Goal: Find specific page/section: Find specific page/section

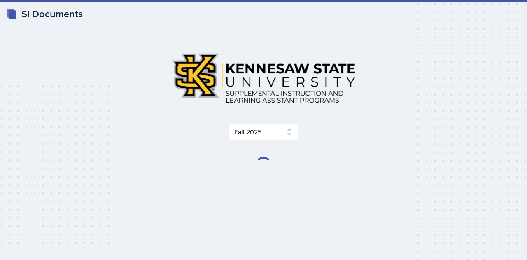
select select "2bed604d-1099-4043-b1bc-2365e8740244"
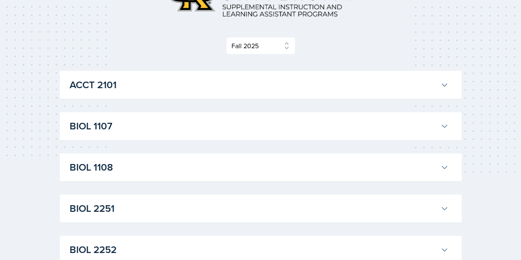
click at [141, 128] on h3 "BIOL 1107" at bounding box center [253, 126] width 367 height 15
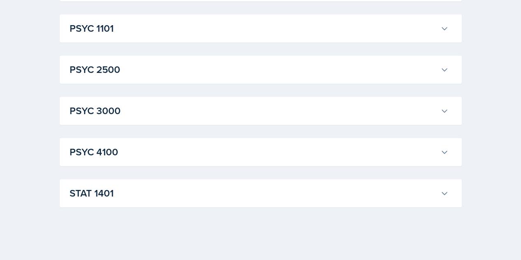
scroll to position [2028, 0]
click at [133, 84] on div "PSYC 2500 [PERSON_NAME] Professor: [PERSON_NAME] Export to Google Calendar Recu…" at bounding box center [261, 70] width 402 height 28
click at [133, 77] on h3 "PSYC 2500" at bounding box center [253, 69] width 367 height 15
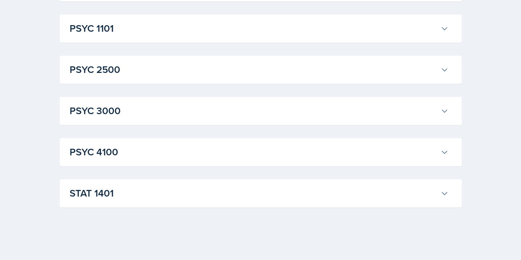
click at [120, 36] on h3 "PSYC 1101" at bounding box center [253, 28] width 367 height 15
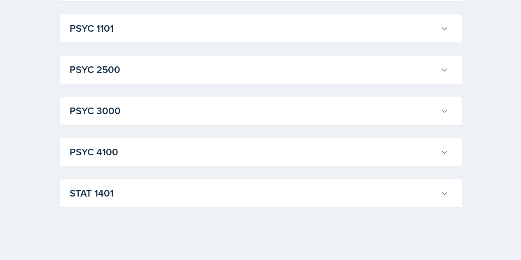
scroll to position [2067, 0]
click at [213, 36] on h3 "PSYC 1101" at bounding box center [253, 28] width 367 height 15
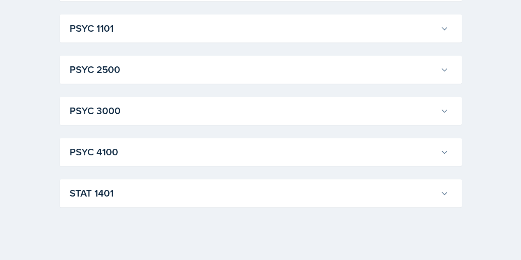
scroll to position [2063, 0]
click at [145, 72] on h3 "PSYC 2500" at bounding box center [253, 69] width 367 height 15
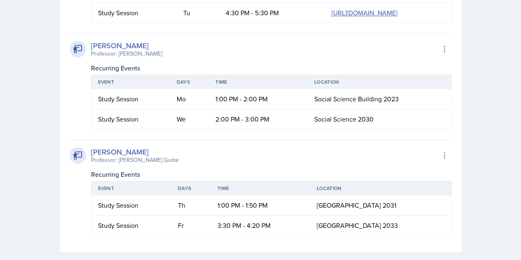
scroll to position [2022, 0]
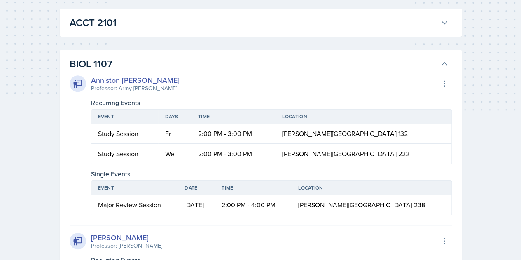
scroll to position [0, 0]
